Goal: Task Accomplishment & Management: Complete application form

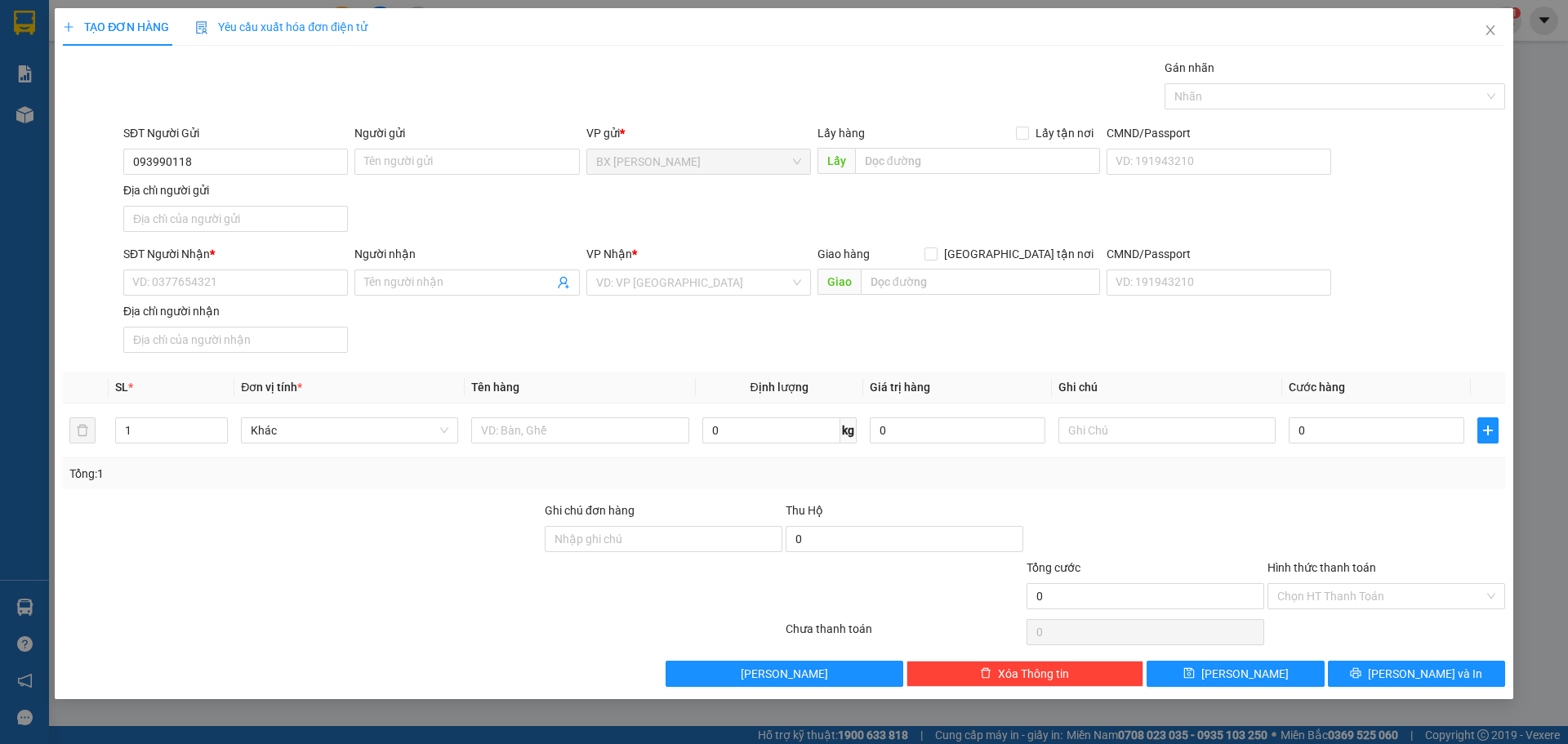
type input "0939901186"
click at [303, 192] on div "0939901186 - CHỊ [PERSON_NAME]" at bounding box center [235, 194] width 205 height 18
type input "CHỊ [PERSON_NAME]"
type input "0939901186"
click at [992, 147] on div "Lấy hàng Lấy tận nơi Lấy" at bounding box center [959, 153] width 283 height 57
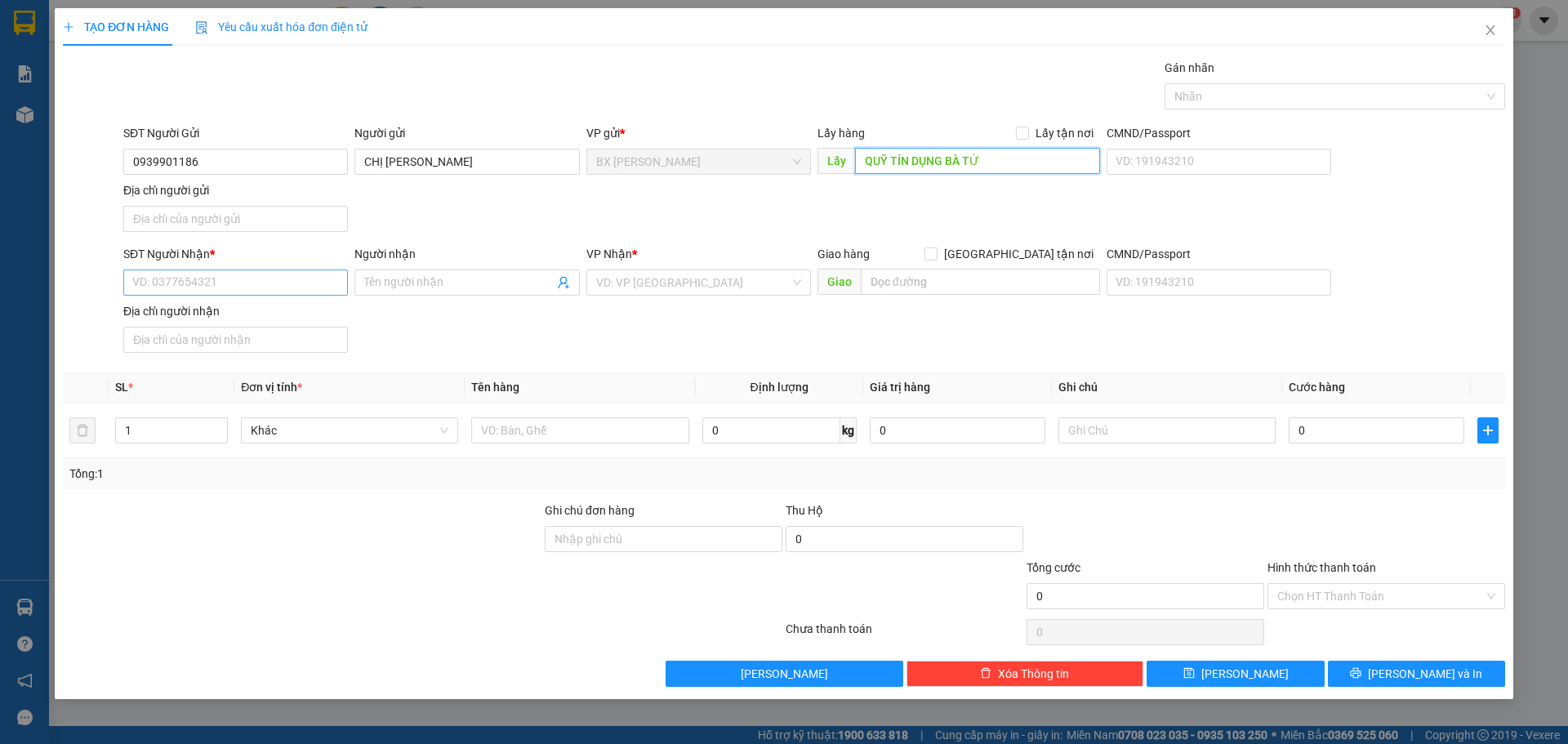
type input "QUỸ TÍN DỤNG BÀ TỨ"
click at [230, 290] on input "SĐT Người Nhận *" at bounding box center [235, 282] width 225 height 26
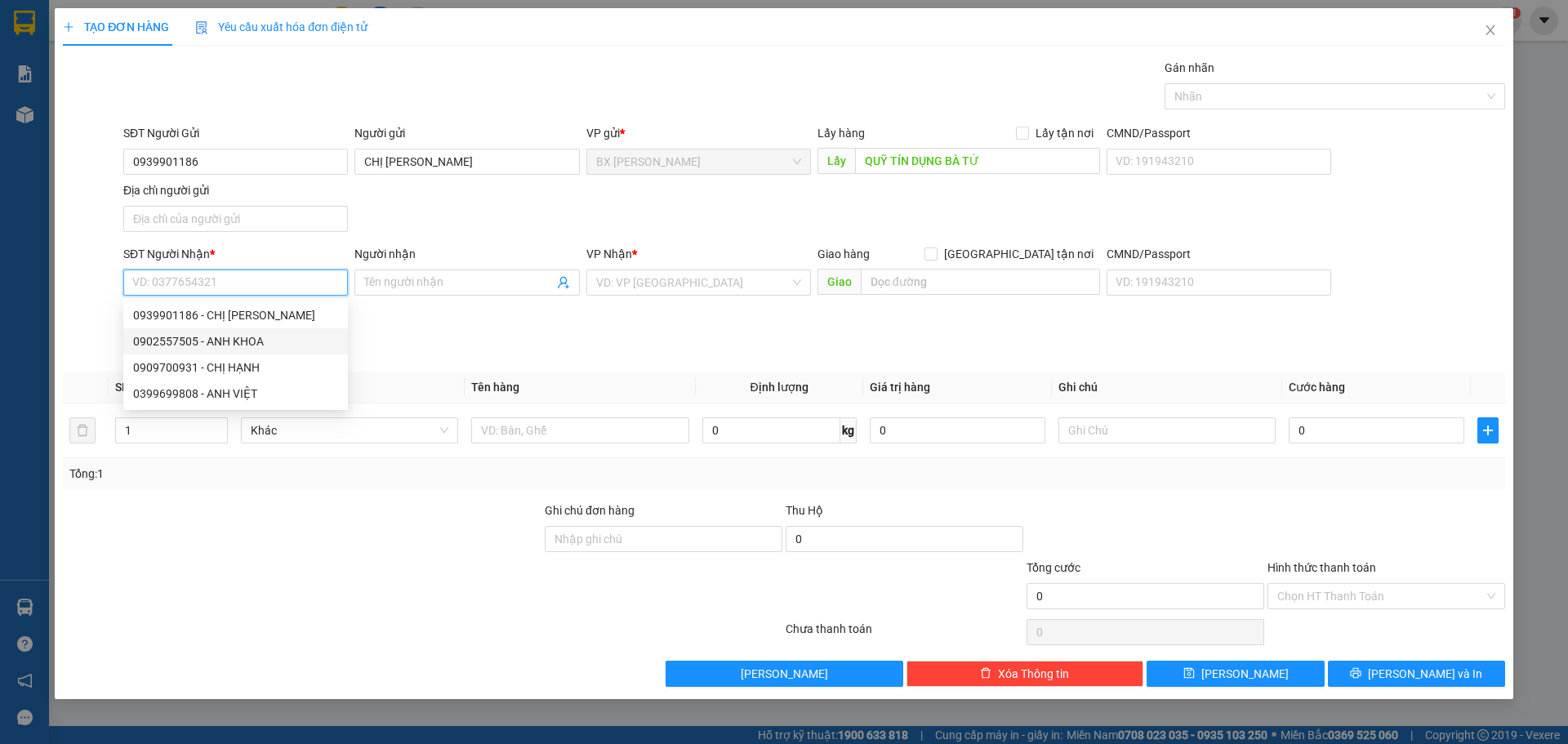
click at [211, 346] on div "0902557505 - ANH KHOA" at bounding box center [235, 341] width 205 height 18
type input "0902557505"
type input "ANH KHOA"
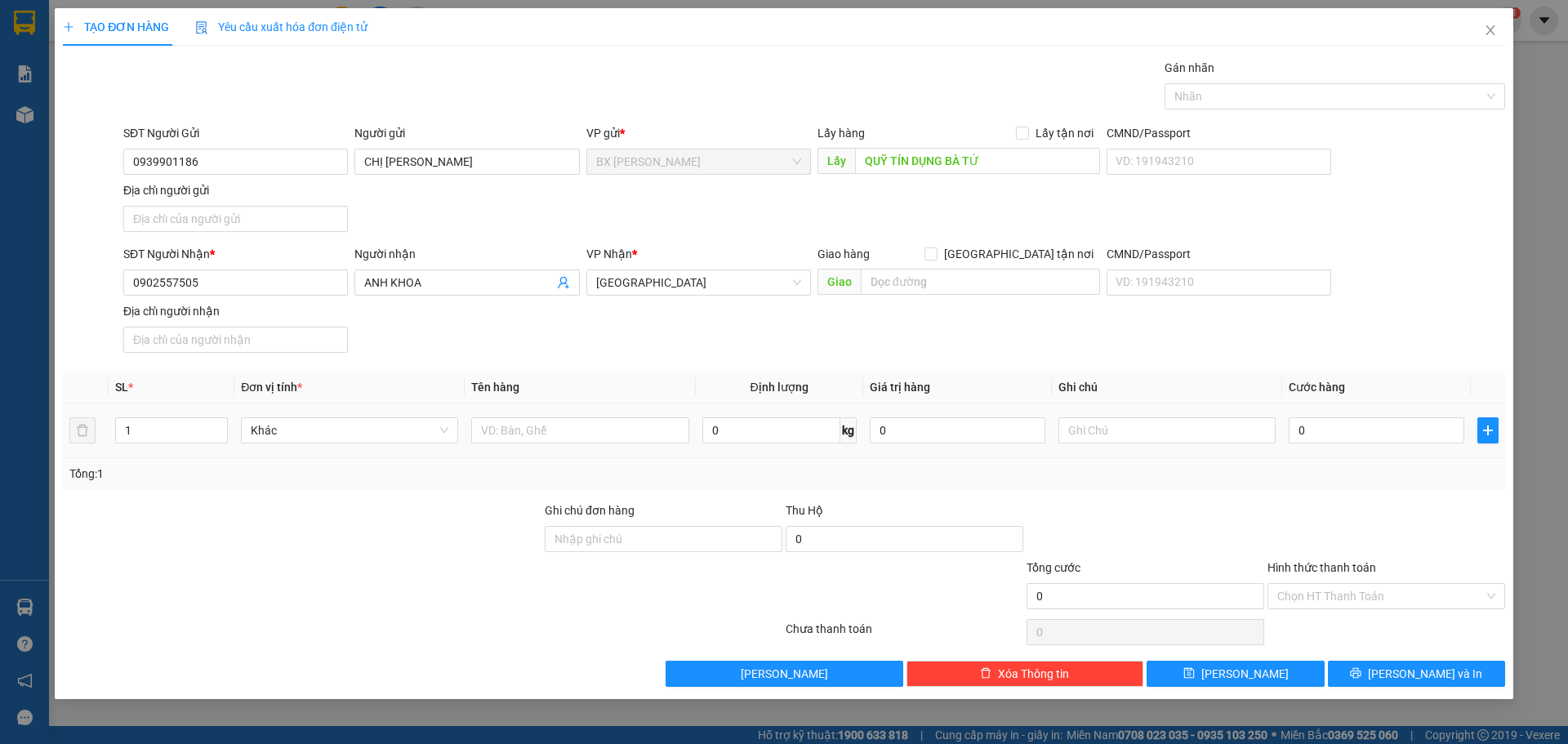
click at [578, 408] on td at bounding box center [579, 431] width 230 height 55
click at [575, 439] on input "text" at bounding box center [579, 430] width 217 height 26
type input "TÚI"
type input "2"
click at [214, 422] on span "up" at bounding box center [218, 426] width 10 height 10
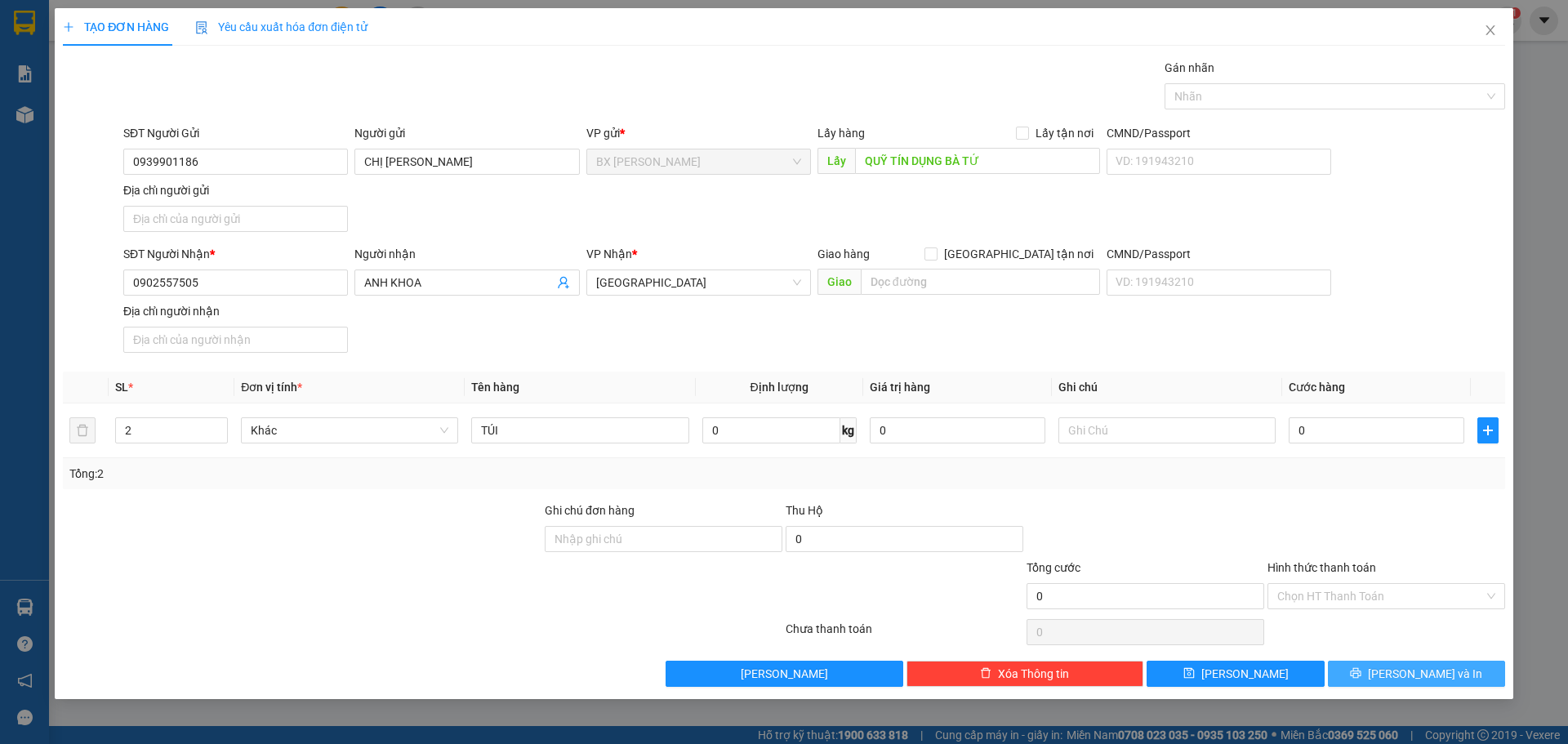
click at [1366, 677] on button "[PERSON_NAME] và In" at bounding box center [1416, 673] width 177 height 26
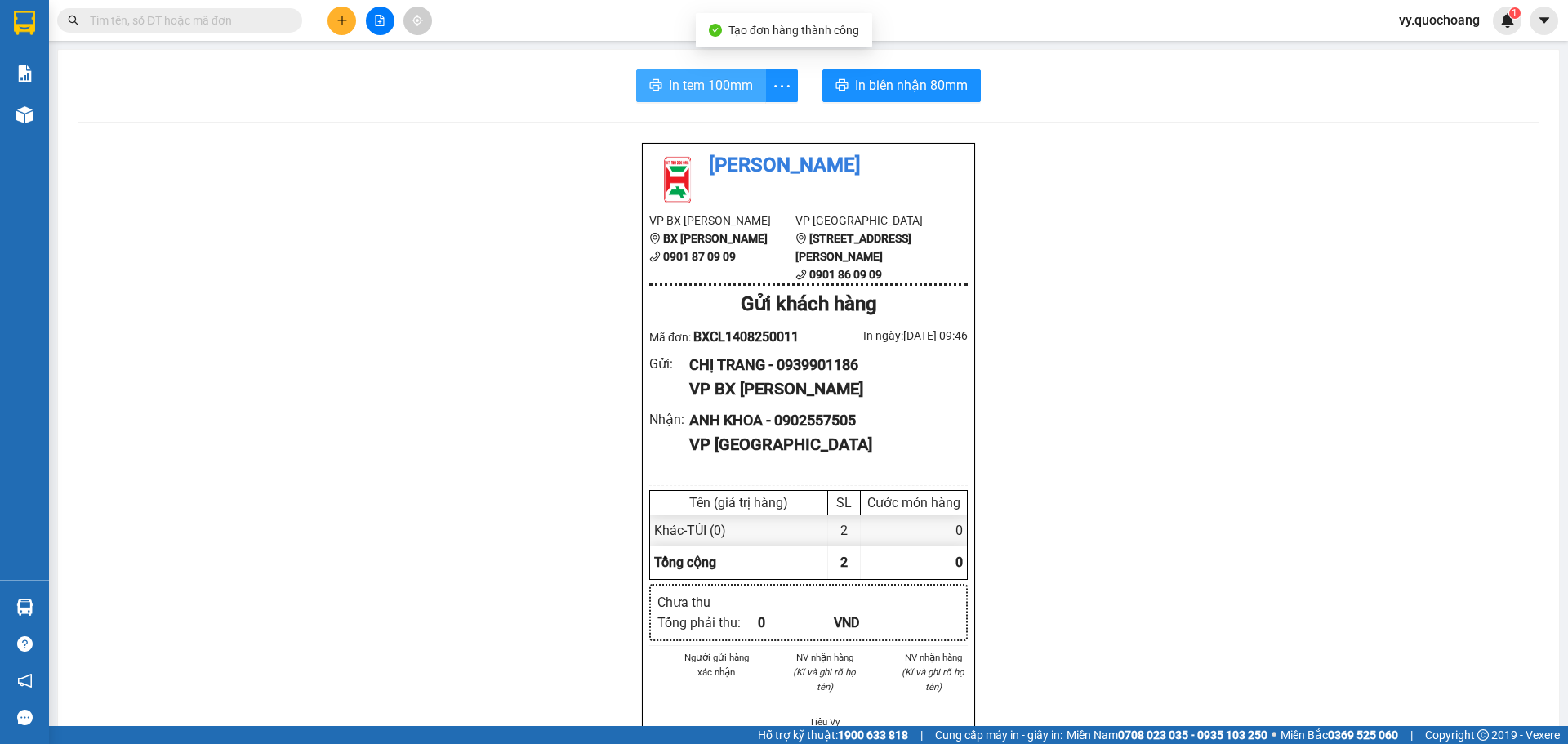
click at [686, 92] on span "In tem 100mm" at bounding box center [711, 85] width 84 height 21
